Goal: Use online tool/utility: Utilize a website feature to perform a specific function

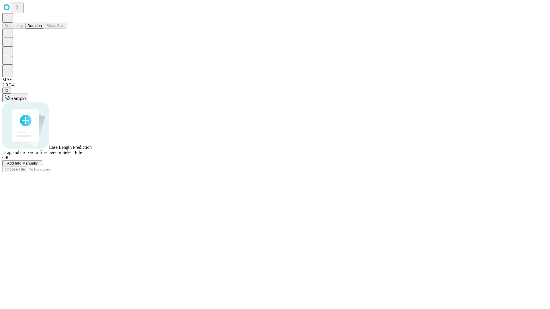
click at [82, 155] on span "Select File" at bounding box center [71, 152] width 19 height 5
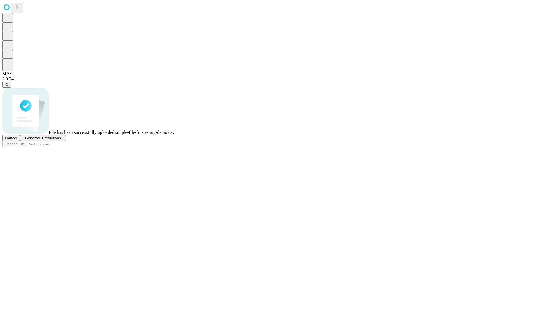
click at [61, 140] on span "Generate Predictions" at bounding box center [43, 138] width 36 height 4
